Goal: Transaction & Acquisition: Purchase product/service

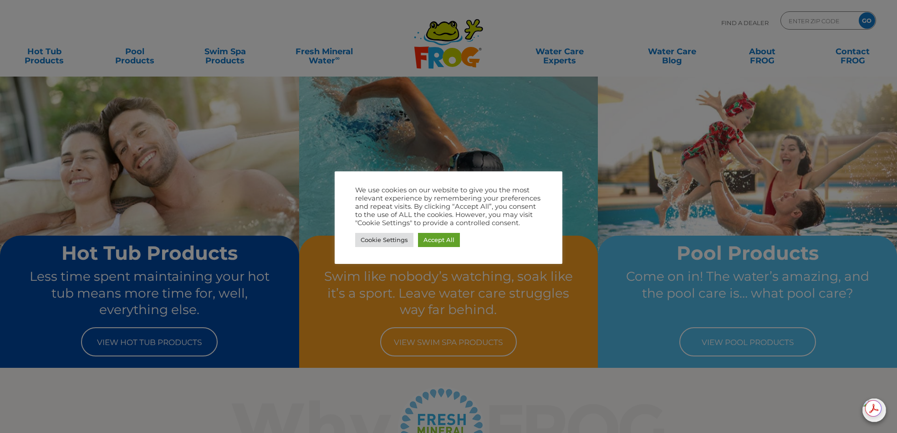
click at [130, 55] on div at bounding box center [448, 216] width 897 height 433
click at [444, 243] on link "Accept All" at bounding box center [439, 240] width 42 height 14
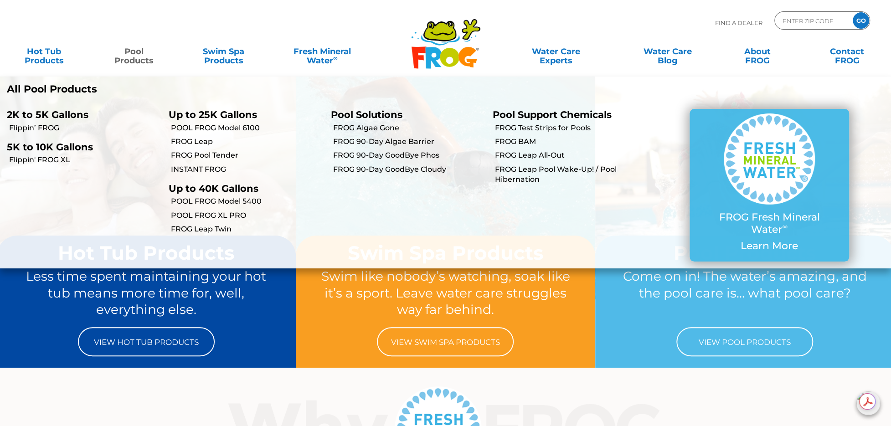
click at [129, 56] on link "Pool Products" at bounding box center [134, 51] width 70 height 18
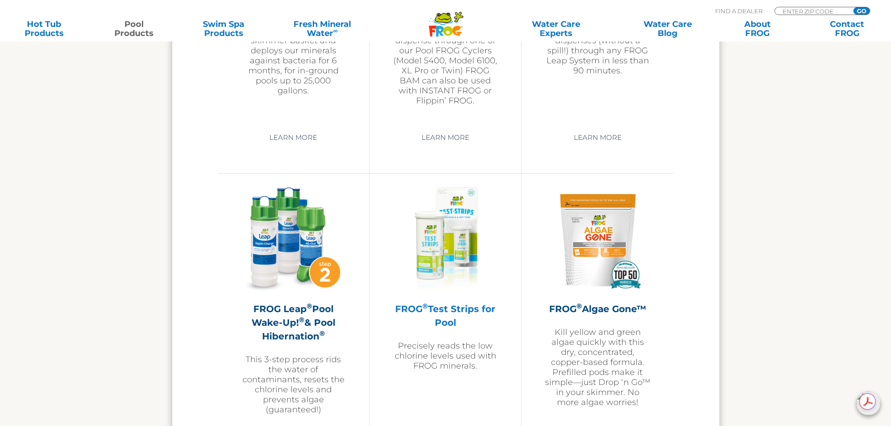
scroll to position [2415, 0]
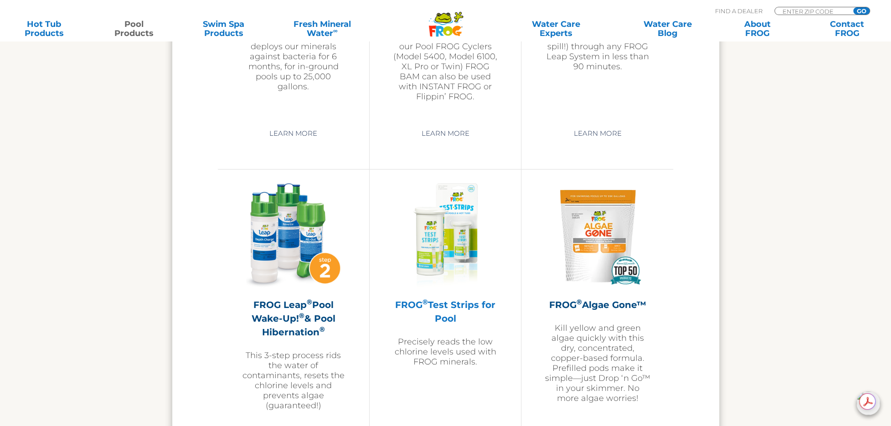
click at [448, 311] on h2 "FROG ® Test Strips for Pool" at bounding box center [445, 311] width 106 height 27
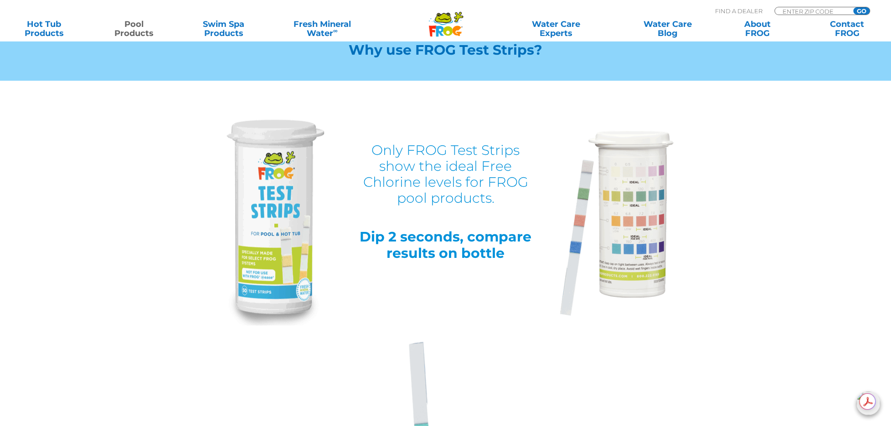
scroll to position [911, 0]
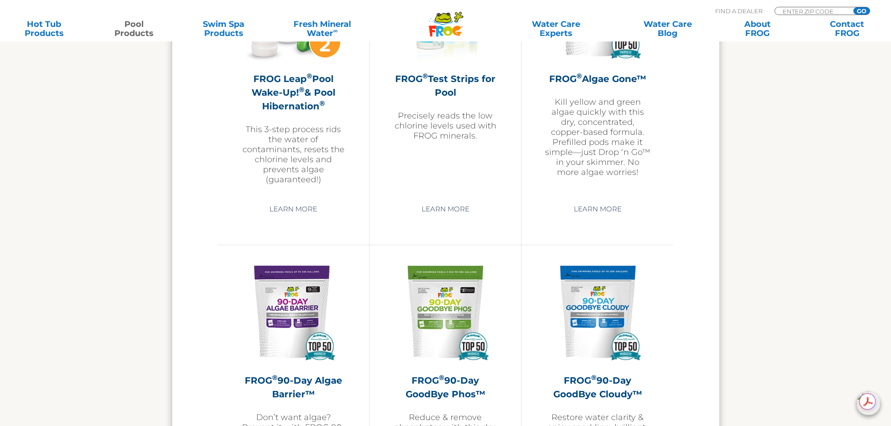
scroll to position [2506, 0]
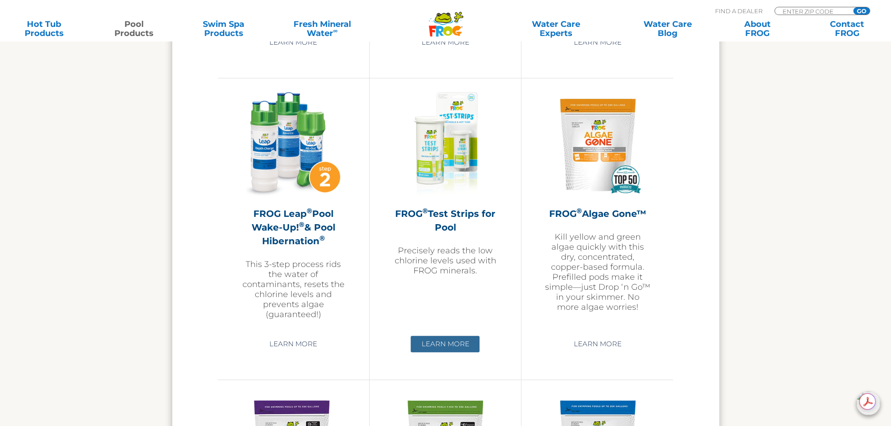
click at [438, 345] on link "Learn More" at bounding box center [444, 344] width 69 height 16
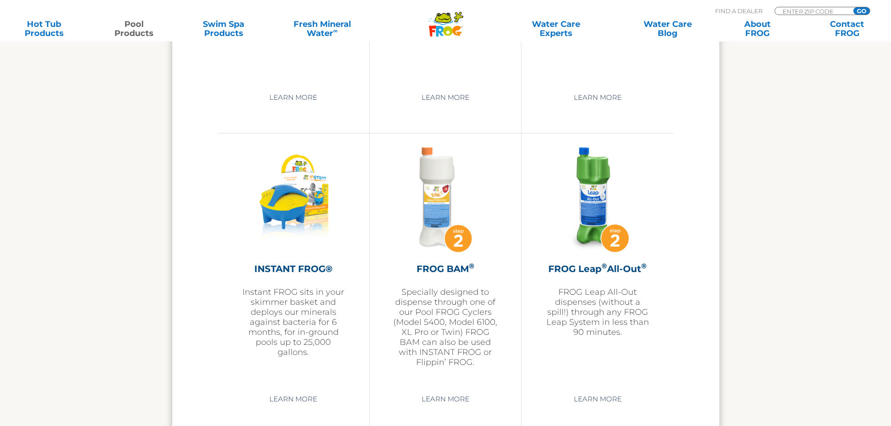
scroll to position [2138, 0]
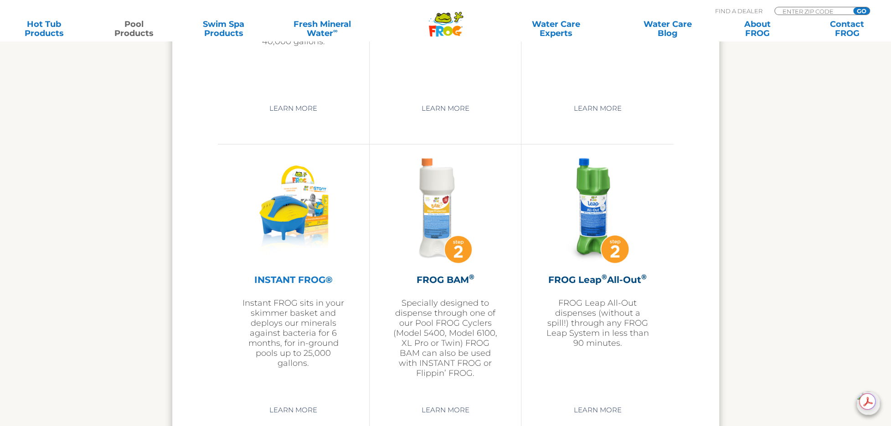
click at [311, 329] on p "Instant FROG sits in your skimmer basket and deploys our minerals against bacte…" at bounding box center [294, 333] width 106 height 70
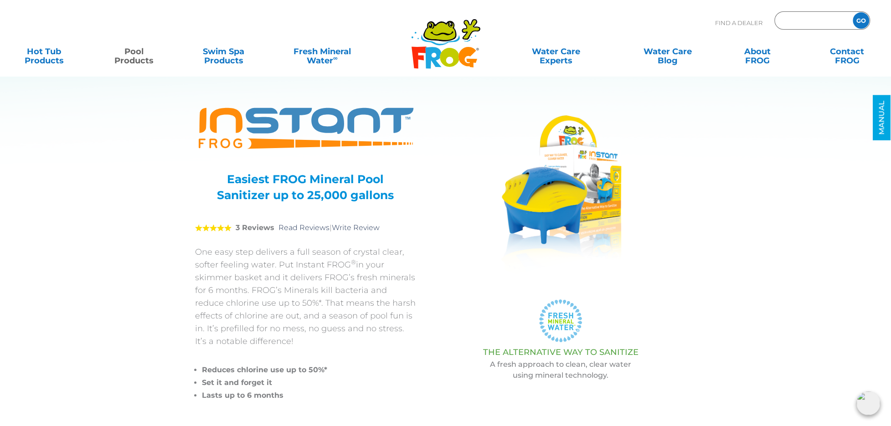
click at [827, 22] on input "Zip Code Form" at bounding box center [812, 20] width 62 height 13
type input "04072"
click at [866, 21] on input "GO" at bounding box center [860, 20] width 16 height 16
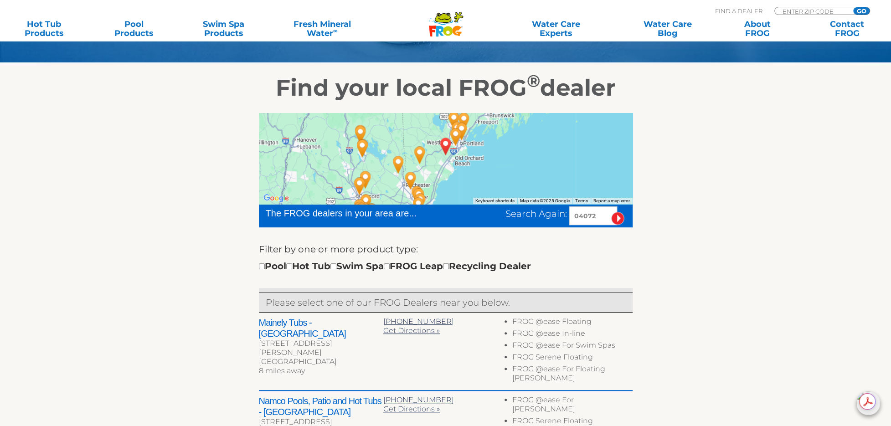
scroll to position [182, 0]
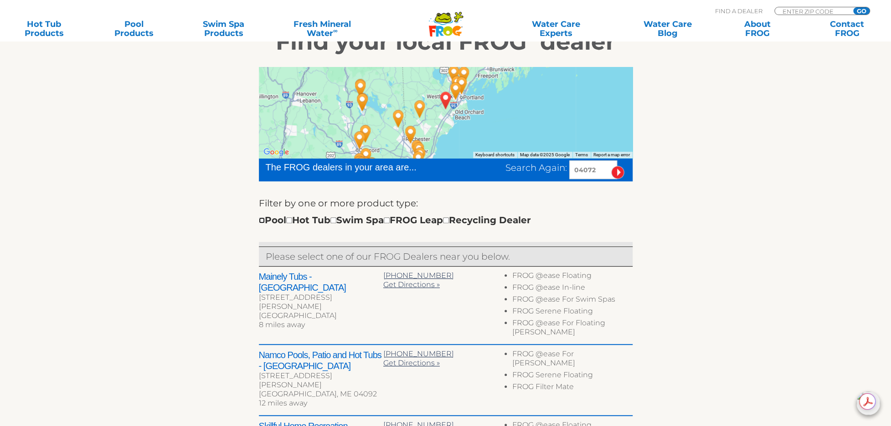
click at [261, 220] on input "checkbox" at bounding box center [262, 220] width 6 height 6
checkbox input "true"
